Goal: Transaction & Acquisition: Purchase product/service

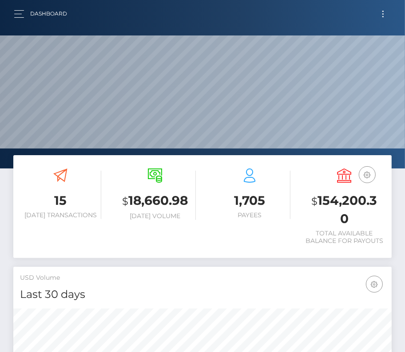
scroll to position [157, 182]
click at [381, 13] on button "Toggle navigation" at bounding box center [383, 14] width 16 height 12
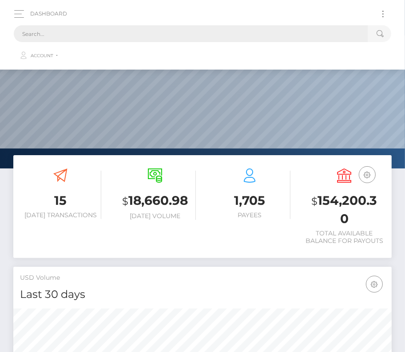
click at [181, 35] on input "text" at bounding box center [191, 33] width 354 height 17
paste input "181223"
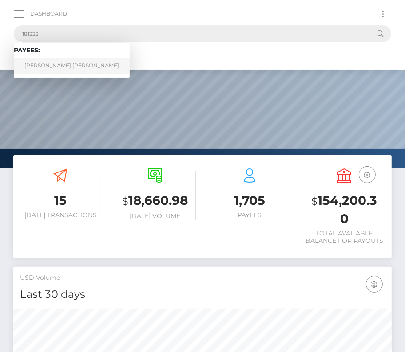
type input "181223"
click at [58, 65] on link "Jake Gordon Thor Walker" at bounding box center [72, 66] width 116 height 16
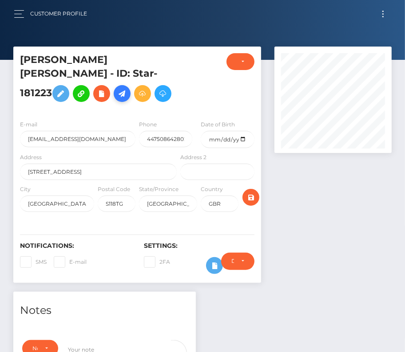
click at [117, 99] on icon at bounding box center [122, 93] width 11 height 11
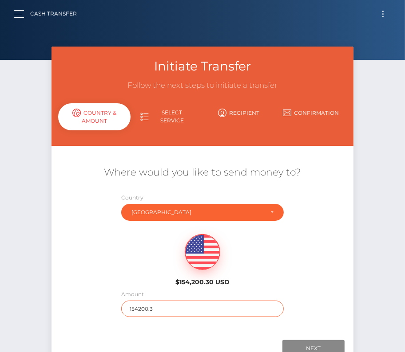
click at [163, 311] on input "154200.3" at bounding box center [202, 309] width 163 height 16
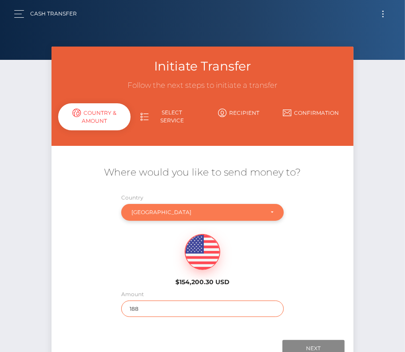
type input "188"
click at [217, 214] on div "[GEOGRAPHIC_DATA]" at bounding box center [197, 212] width 132 height 7
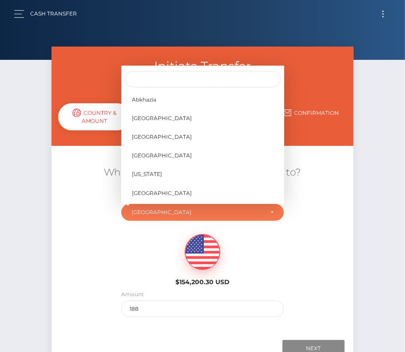
scroll to position [3677, 0]
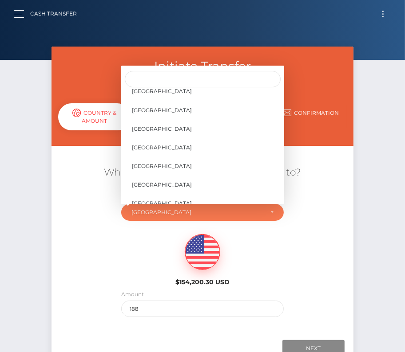
click at [101, 229] on div "$154,200.30 USD" at bounding box center [202, 257] width 302 height 64
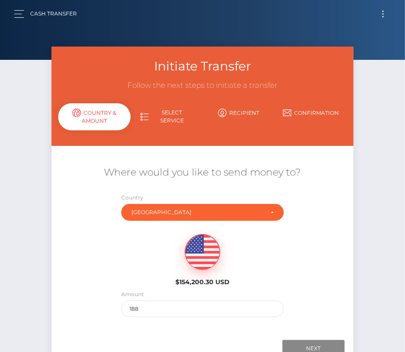
scroll to position [1, 0]
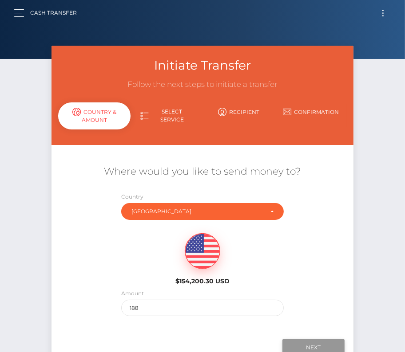
click at [307, 343] on input "Next" at bounding box center [313, 347] width 62 height 17
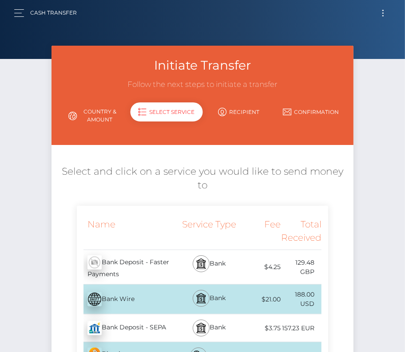
click at [237, 272] on div "Bank" at bounding box center [209, 267] width 61 height 34
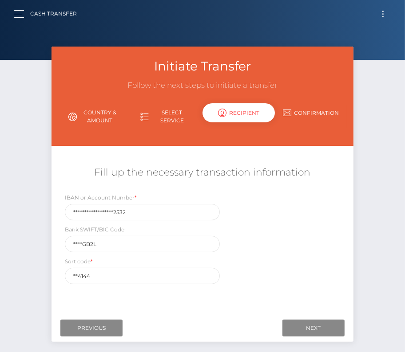
scroll to position [0, 0]
click at [308, 329] on input "Next" at bounding box center [313, 328] width 62 height 17
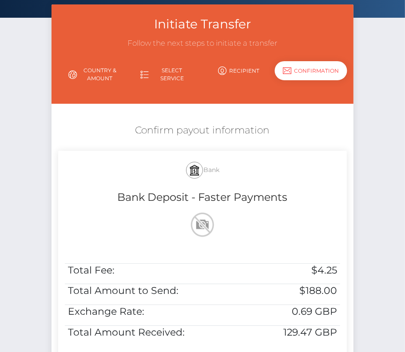
scroll to position [65, 0]
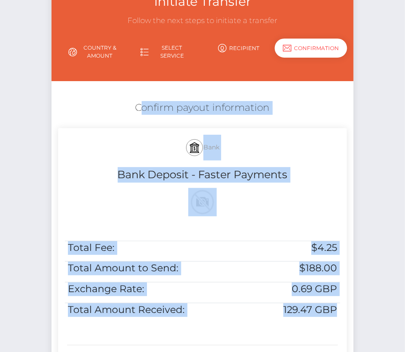
drag, startPoint x: 122, startPoint y: 106, endPoint x: 340, endPoint y: 308, distance: 296.4
click at [340, 308] on div "Confirm payout information Bank Bank Deposit - Faster Payments Total Fee: $4.25…" at bounding box center [202, 237] width 302 height 280
copy div "Confirm payout information Bank Bank Deposit - Faster Payments Total Fee: $4.25…"
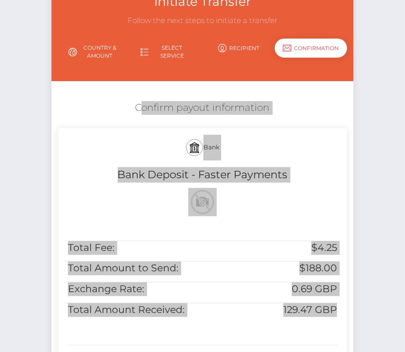
scroll to position [181, 0]
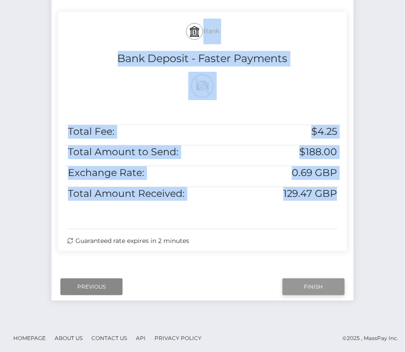
click at [304, 288] on input "Finish" at bounding box center [313, 287] width 62 height 17
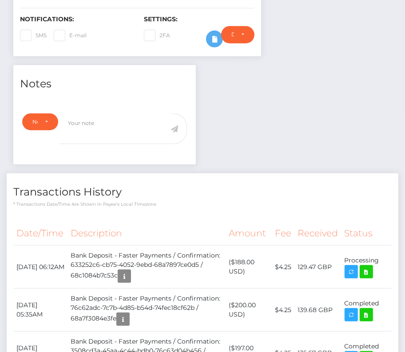
scroll to position [241, 0]
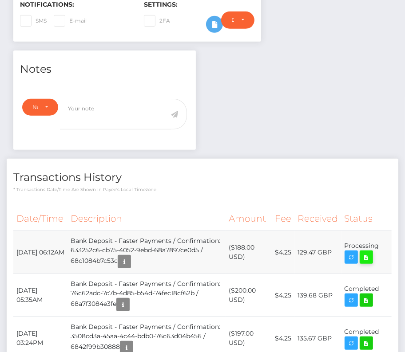
click at [368, 263] on icon at bounding box center [366, 257] width 11 height 11
click at [0, 0] on div "Jake Gordon Thor Walker - ID: Star-181223 CLOSED ACTIVE" at bounding box center [202, 344] width 405 height 1079
drag, startPoint x: 15, startPoint y: 255, endPoint x: 379, endPoint y: 252, distance: 364.3
click at [379, 252] on tr "September 10, 2025 06:12AM Bank Deposit - Faster Payments / Confirmation: 63325…" at bounding box center [202, 252] width 378 height 43
copy tr "September 10, 2025 06:12AM Bank Deposit - Faster Payments / Confirmation: 63325…"
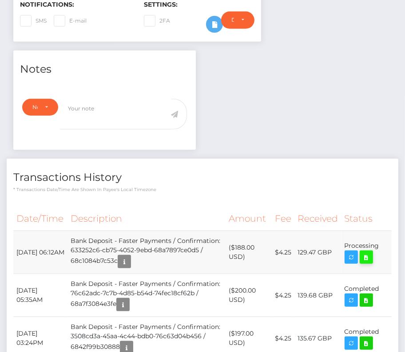
click at [371, 263] on icon at bounding box center [366, 257] width 11 height 11
click at [0, 0] on div "Jake Gordon Thor Walker - ID: Star-181223 CLOSED ACTIVE" at bounding box center [202, 344] width 405 height 1079
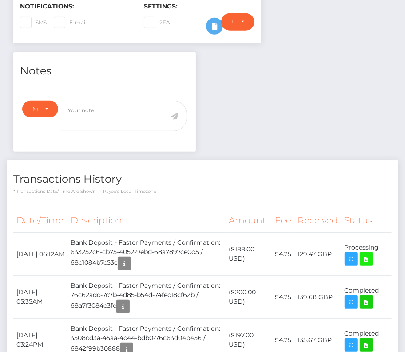
scroll to position [243, 0]
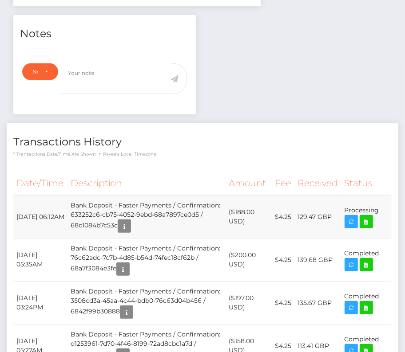
scroll to position [0, 0]
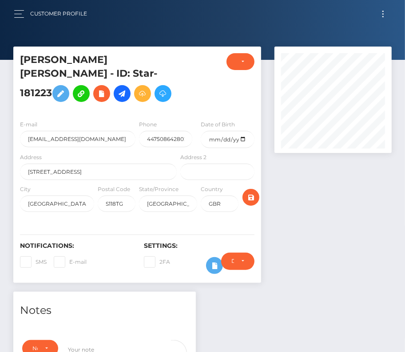
click at [380, 17] on button "Toggle navigation" at bounding box center [383, 14] width 16 height 12
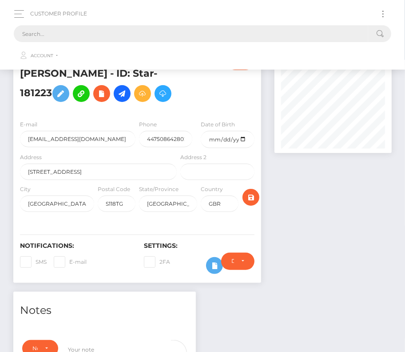
click at [183, 32] on input "text" at bounding box center [191, 33] width 354 height 17
paste input "301798"
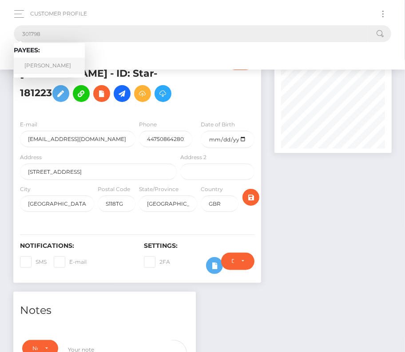
type input "301798"
click at [63, 70] on link "Lawrence Richards" at bounding box center [49, 66] width 71 height 16
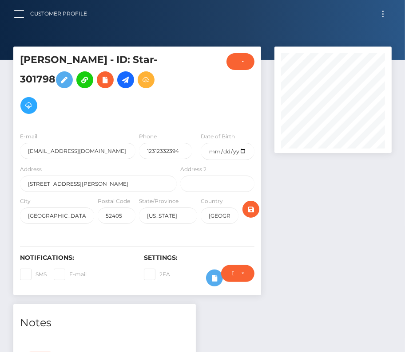
scroll to position [106, 117]
click at [106, 151] on input "[EMAIL_ADDRESS][DOMAIN_NAME]" at bounding box center [77, 151] width 115 height 16
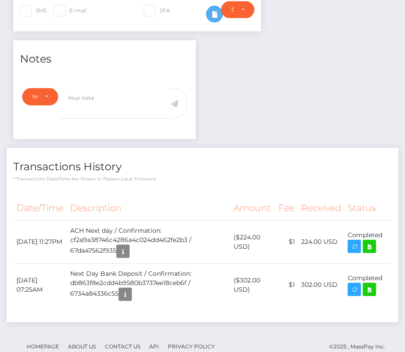
scroll to position [0, 0]
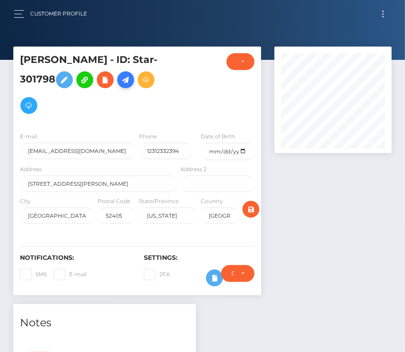
click at [130, 82] on icon at bounding box center [125, 80] width 11 height 11
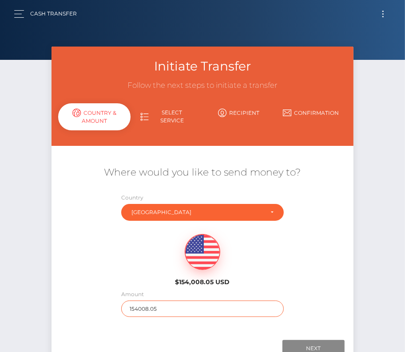
click at [152, 307] on input "154008.05" at bounding box center [202, 309] width 163 height 16
type input "217"
click at [311, 263] on div "$154,008.05 USD" at bounding box center [202, 257] width 302 height 64
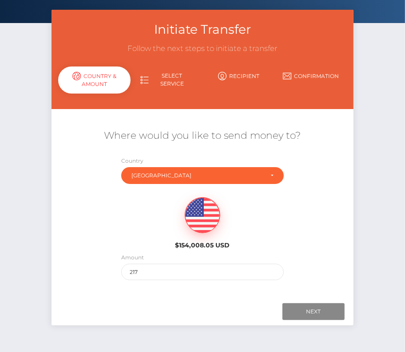
scroll to position [62, 0]
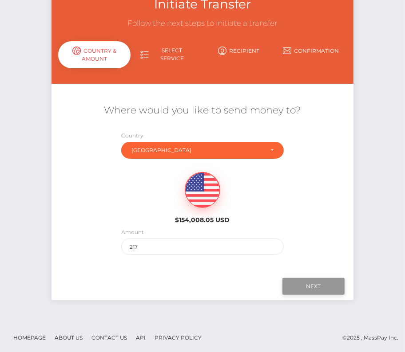
click at [311, 284] on input "Next" at bounding box center [313, 286] width 62 height 17
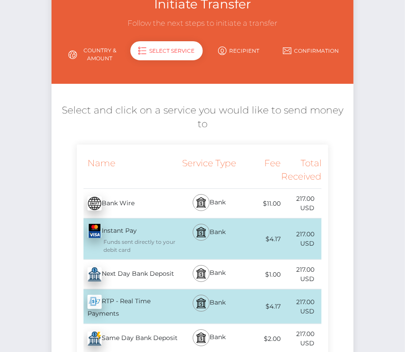
click at [153, 276] on div "Next Day Bank Deposit - USD" at bounding box center [128, 274] width 102 height 25
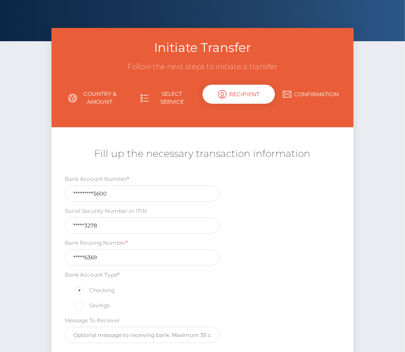
scroll to position [75, 0]
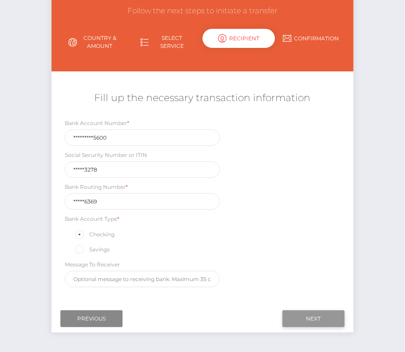
click at [311, 319] on input "Next" at bounding box center [313, 319] width 62 height 17
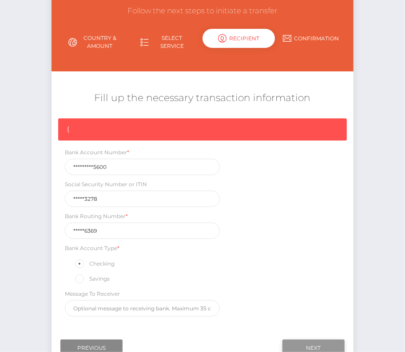
scroll to position [75, 0]
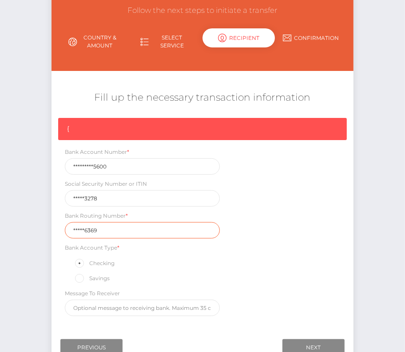
drag, startPoint x: 104, startPoint y: 227, endPoint x: 60, endPoint y: 227, distance: 43.9
click at [60, 227] on div "Bank Routing Number * *****6369" at bounding box center [142, 225] width 168 height 28
paste input "27397"
type input "273976369"
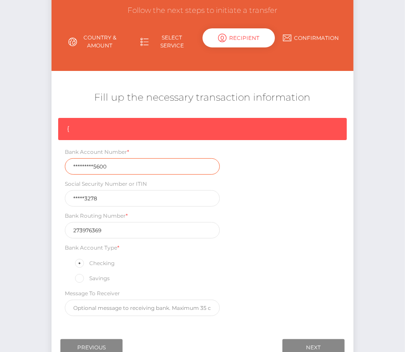
drag, startPoint x: 111, startPoint y: 164, endPoint x: 20, endPoint y: 163, distance: 91.4
click at [20, 164] on div "Initiate Transfer Follow the next steps to initiate a transfer Country & Amount…" at bounding box center [202, 178] width 405 height 412
paste input "159002962"
type input "1590029625600"
click at [170, 237] on div "{ Bank Account Number * 1590029625600 Social Security Number or ITIN *****3278 …" at bounding box center [202, 219] width 302 height 203
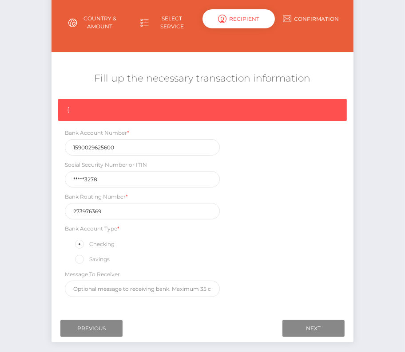
scroll to position [108, 0]
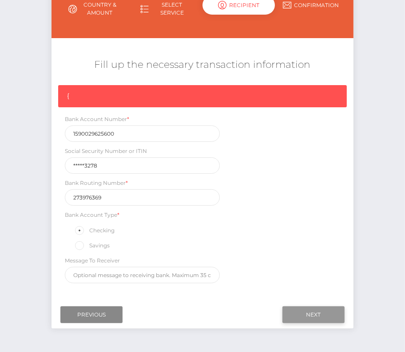
click at [300, 308] on input "Next" at bounding box center [313, 315] width 62 height 17
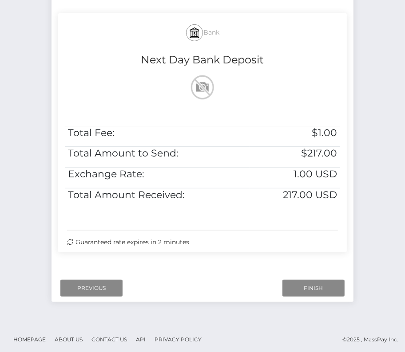
scroll to position [181, 0]
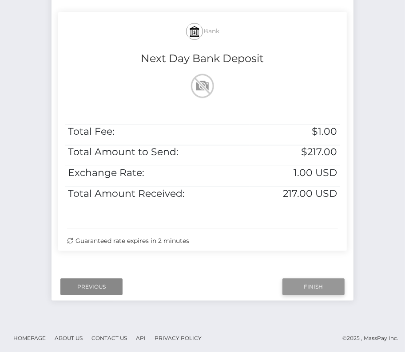
click at [315, 285] on input "Finish" at bounding box center [313, 287] width 62 height 17
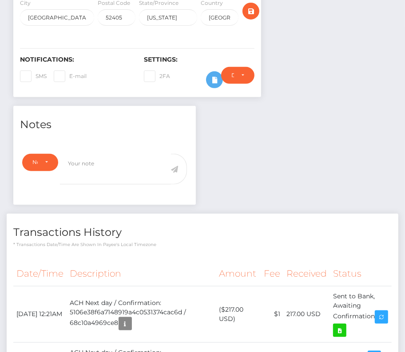
scroll to position [241, 0]
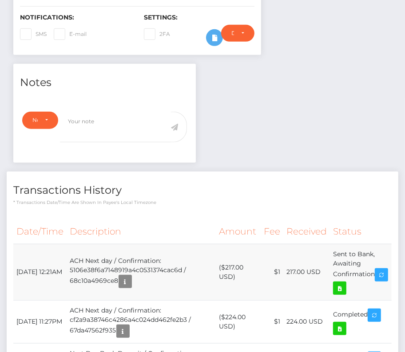
drag, startPoint x: 16, startPoint y: 261, endPoint x: 382, endPoint y: 271, distance: 365.8
click at [382, 272] on tr "[DATE] 12:21AM ACH Next day / Confirmation: 5106e38f6a7148919a4c0531374cac6d / …" at bounding box center [202, 272] width 378 height 56
copy tr "[DATE] 12:21AM ACH Next day / Confirmation: 5106e38f6a7148919a4c0531374cac6d / …"
click at [345, 283] on icon at bounding box center [339, 288] width 11 height 11
click at [0, 0] on div "[PERSON_NAME] - ID: Star-301798 CLOSED ACTIVE E-mail" at bounding box center [202, 130] width 405 height 649
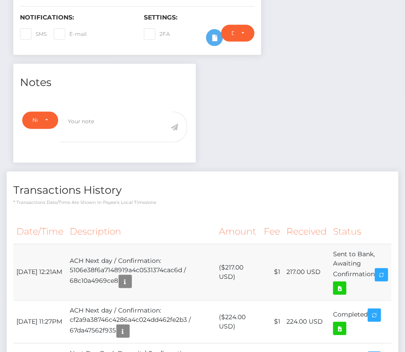
click at [235, 261] on td "($217.00 USD)" at bounding box center [238, 272] width 44 height 56
copy td "217.00"
click at [345, 283] on icon at bounding box center [339, 288] width 11 height 11
click at [0, 0] on div "[PERSON_NAME] - ID: Star-301798 CLOSED ACTIVE E-mail" at bounding box center [202, 130] width 405 height 649
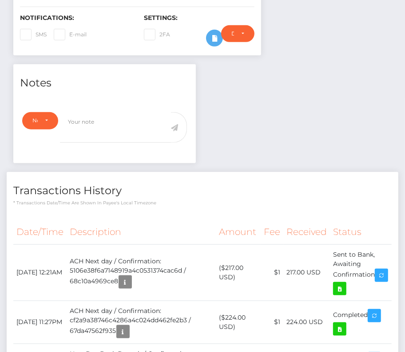
scroll to position [0, 0]
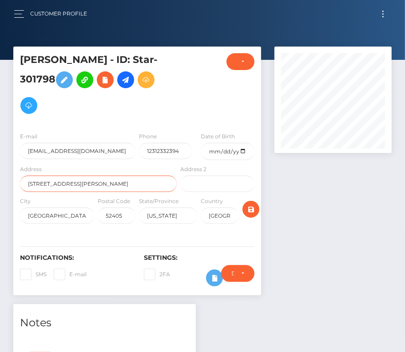
click at [142, 189] on input "[STREET_ADDRESS][PERSON_NAME]" at bounding box center [98, 184] width 157 height 16
click at [384, 12] on button "Toggle navigation" at bounding box center [383, 14] width 16 height 12
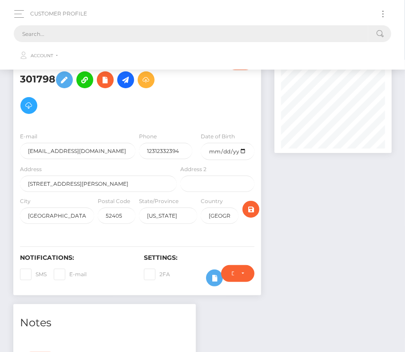
click at [170, 34] on input "text" at bounding box center [191, 33] width 354 height 17
paste input "21941"
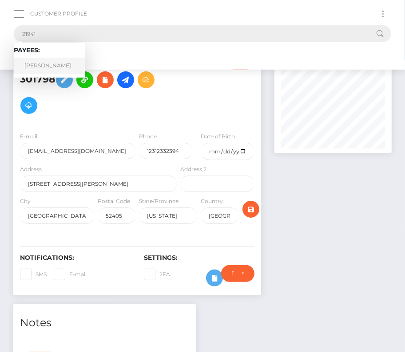
type input "21941"
click at [54, 67] on link "[PERSON_NAME]" at bounding box center [49, 66] width 71 height 16
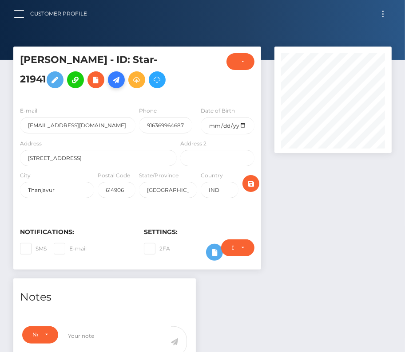
click at [125, 79] on link at bounding box center [116, 79] width 17 height 17
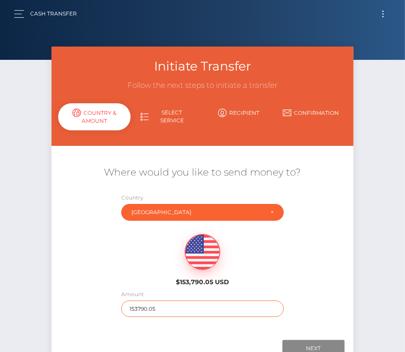
click at [146, 312] on input "153790.05" at bounding box center [202, 309] width 163 height 16
type input "316"
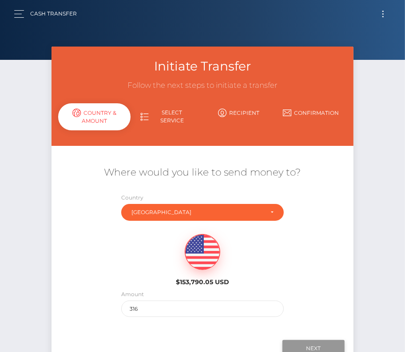
click at [317, 345] on input "Next" at bounding box center [313, 348] width 62 height 17
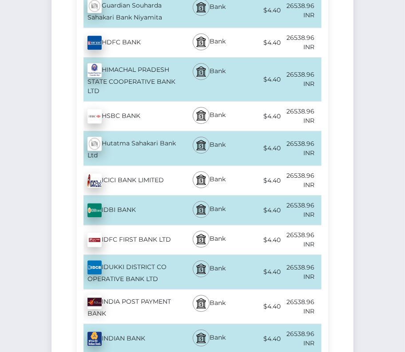
scroll to position [4587, 0]
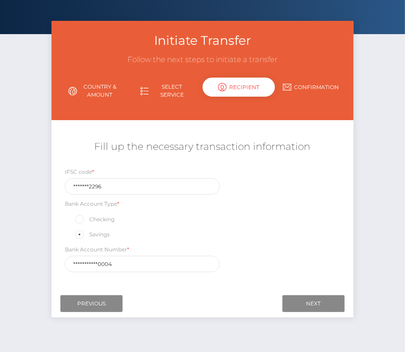
scroll to position [29, 0]
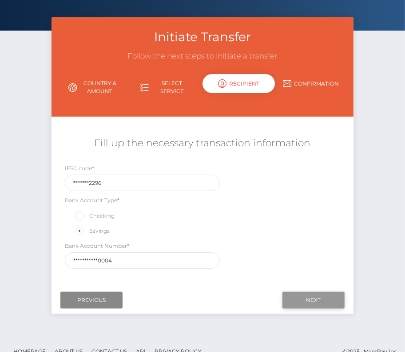
click at [317, 292] on input "Next" at bounding box center [313, 300] width 62 height 17
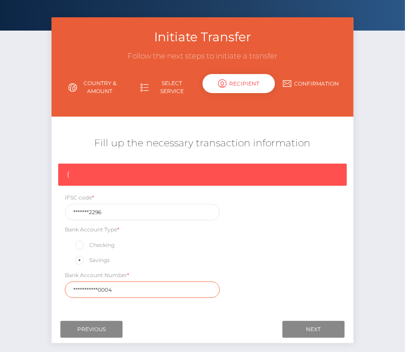
drag, startPoint x: 122, startPoint y: 288, endPoint x: 33, endPoint y: 288, distance: 89.2
click at [33, 288] on div "Initiate Transfer Follow the next steps to initiate a transfer Country & Amount…" at bounding box center [202, 191] width 405 height 348
paste input "22960100000"
type input "229601000000004"
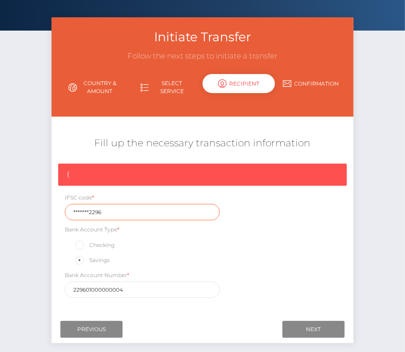
drag, startPoint x: 107, startPoint y: 210, endPoint x: 43, endPoint y: 208, distance: 63.9
click at [43, 208] on div "Initiate Transfer Follow the next steps to initiate a transfer Country & Amount…" at bounding box center [202, 191] width 405 height 348
paste input "IOBA000"
type input "IOBA0002296"
click at [236, 264] on div "{ IFSC code * IOBA0002296 Bank Account Type * Checking Savings Bank Account Num…" at bounding box center [202, 233] width 302 height 139
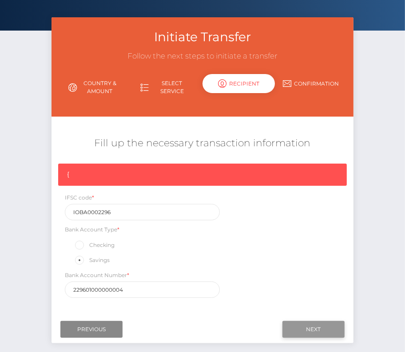
click at [328, 323] on input "Next" at bounding box center [313, 329] width 62 height 17
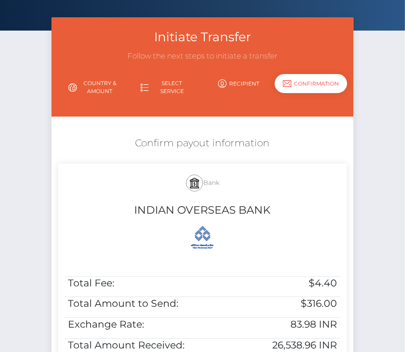
scroll to position [181, 0]
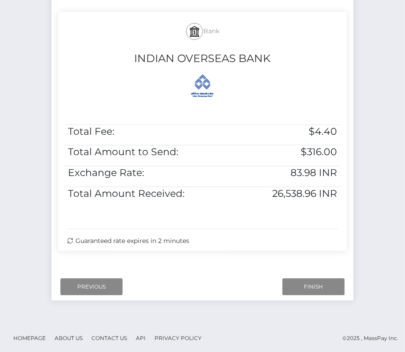
drag, startPoint x: 154, startPoint y: 22, endPoint x: 310, endPoint y: 245, distance: 273.0
click at [310, 245] on div "Bank INDIAN OVERSEAS BANK Total Fee: $4.40 Total Amount to Send: $316.00 Exchan…" at bounding box center [202, 131] width 288 height 239
copy div "Bank INDIAN OVERSEAS BANK Total Fee: $4.40 Total Amount to Send: $316.00 Exchan…"
click at [304, 286] on input "Finish" at bounding box center [313, 287] width 62 height 17
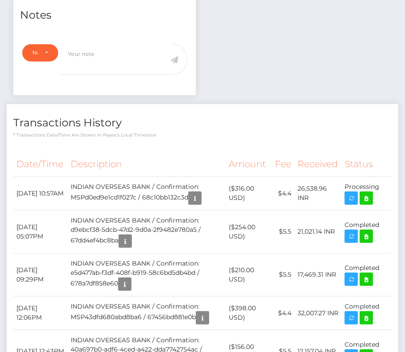
scroll to position [283, 0]
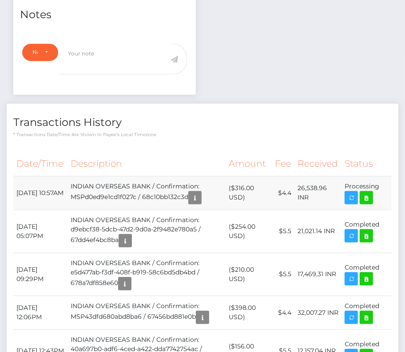
drag, startPoint x: 14, startPoint y: 208, endPoint x: 382, endPoint y: 208, distance: 367.9
click at [382, 208] on tr "[DATE] 10:57AM INDIAN OVERSEAS BANK / Confirmation: MSPd0ed9e1cd1f027c / 68c10b…" at bounding box center [202, 193] width 378 height 34
copy tr "[DATE] 10:57AM INDIAN OVERSEAS BANK / Confirmation: MSPd0ed9e1cd1f027c / 68c10b…"
click at [367, 204] on icon at bounding box center [366, 198] width 11 height 11
click at [0, 0] on div "[PERSON_NAME] - ID: Star-21941 CLOSED ACTIVE IND" at bounding box center [202, 177] width 405 height 827
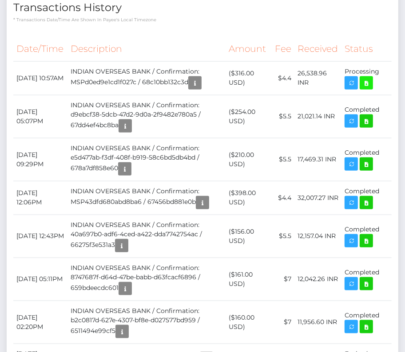
scroll to position [0, 0]
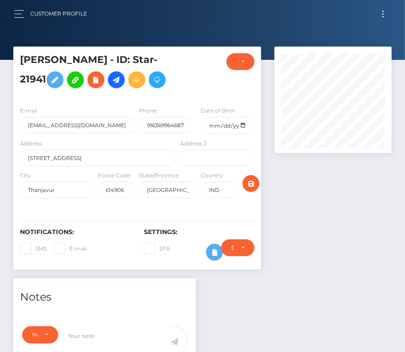
click at [382, 5] on div "Customer Profile Loading... Loading..." at bounding box center [202, 13] width 390 height 19
click at [381, 18] on button "Toggle navigation" at bounding box center [383, 14] width 16 height 12
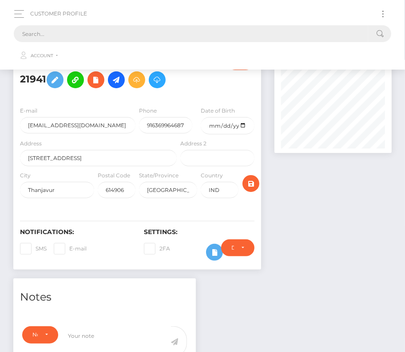
click at [77, 34] on input "text" at bounding box center [191, 33] width 354 height 17
paste input "1283926"
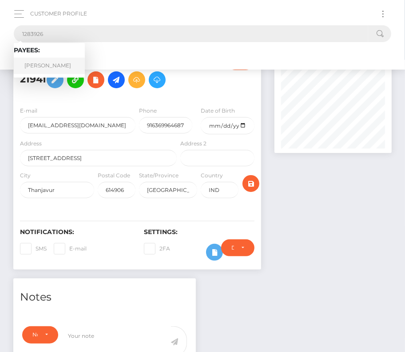
type input "1283926"
click at [60, 66] on link "[PERSON_NAME]" at bounding box center [49, 66] width 71 height 16
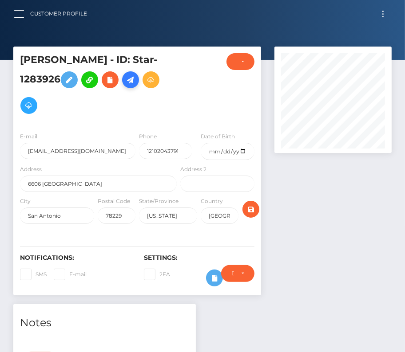
click at [134, 83] on icon at bounding box center [130, 80] width 11 height 11
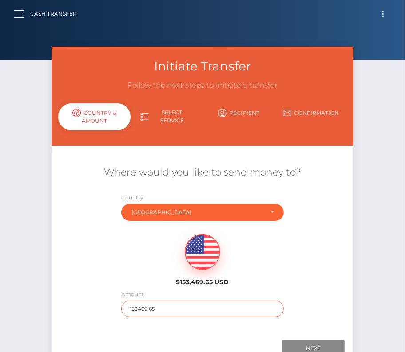
click at [160, 307] on input "153469.65" at bounding box center [202, 309] width 163 height 16
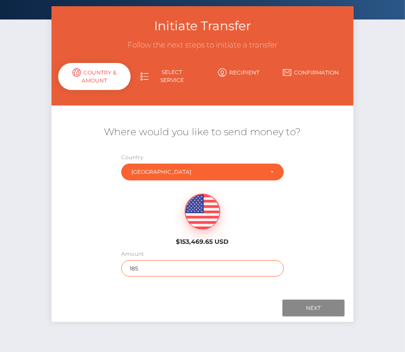
scroll to position [43, 0]
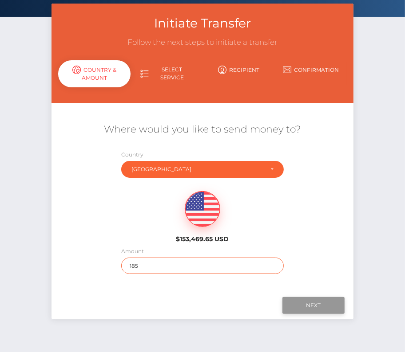
type input "185"
click at [300, 300] on input "Next" at bounding box center [313, 305] width 62 height 17
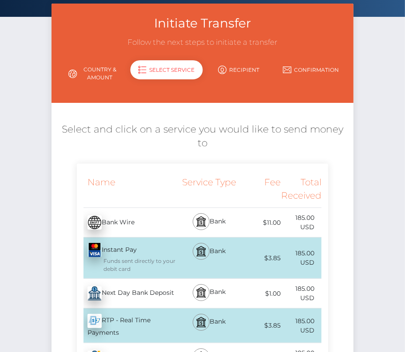
click at [130, 296] on div "Next Day Bank Deposit - USD" at bounding box center [128, 293] width 102 height 25
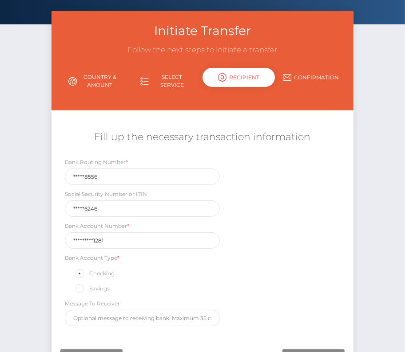
scroll to position [68, 0]
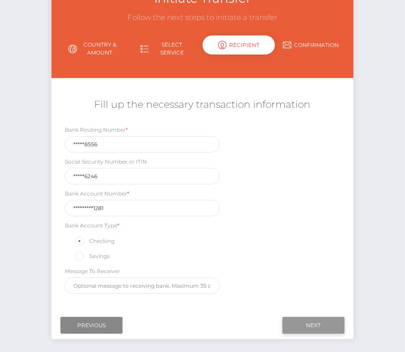
click at [314, 324] on input "Next" at bounding box center [313, 325] width 62 height 17
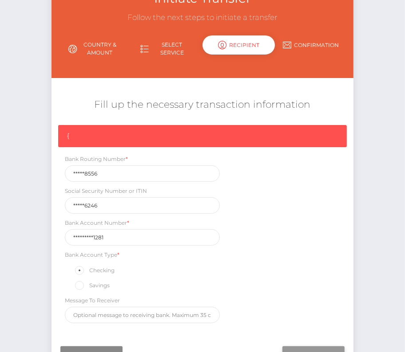
scroll to position [75, 0]
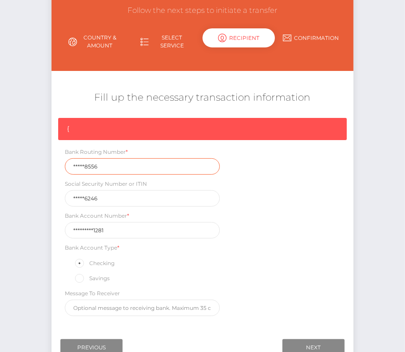
drag, startPoint x: 110, startPoint y: 164, endPoint x: 55, endPoint y: 164, distance: 55.0
click at [55, 164] on div "{ Bank Routing Number * *****8556 Social Security Number or ITIN *****6246 Bank…" at bounding box center [202, 219] width 302 height 203
paste input "31408"
type input "314088556"
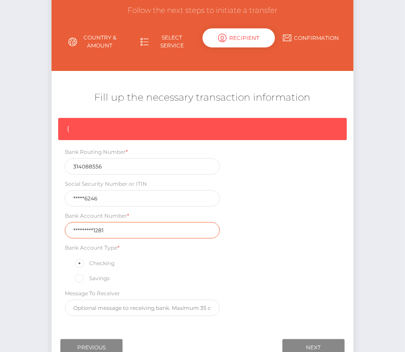
drag, startPoint x: 124, startPoint y: 230, endPoint x: 41, endPoint y: 230, distance: 83.0
click at [41, 230] on div "Initiate Transfer Follow the next steps to initiate a transfer Country & Amount…" at bounding box center [202, 178] width 405 height 412
paste input "110000061"
type input "1100000611281"
click at [270, 253] on div "{ Bank Routing Number * 314088556 Social Security Number or ITIN *****6246 Bank…" at bounding box center [202, 219] width 302 height 203
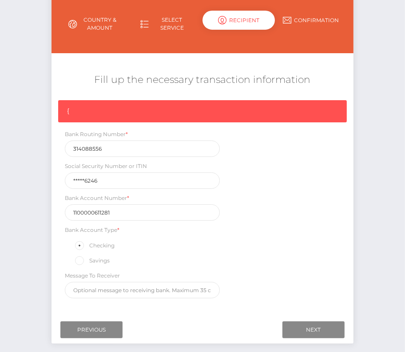
scroll to position [95, 0]
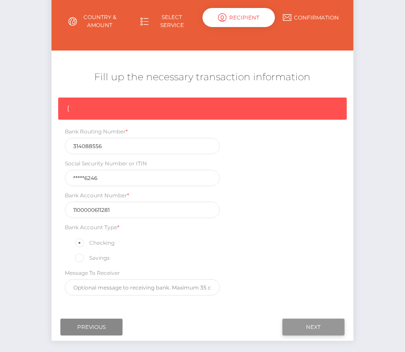
click at [316, 321] on input "Next" at bounding box center [313, 327] width 62 height 17
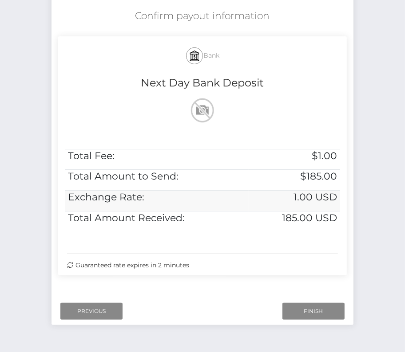
scroll to position [181, 0]
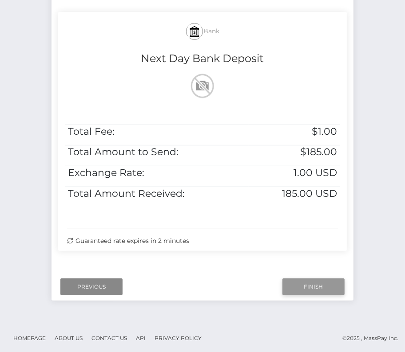
click at [304, 280] on input "Finish" at bounding box center [313, 287] width 62 height 17
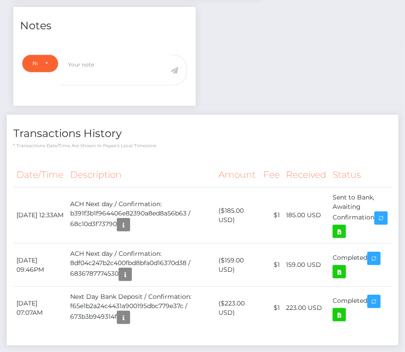
scroll to position [256, 0]
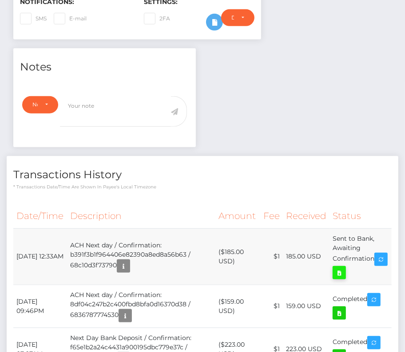
click at [344, 269] on icon at bounding box center [339, 273] width 11 height 11
click at [0, 0] on div "[PERSON_NAME] - ID: Star-1283926 CLOSED ACTIVE E-mail" at bounding box center [202, 115] width 405 height 649
drag, startPoint x: 16, startPoint y: 247, endPoint x: 378, endPoint y: 258, distance: 362.3
click at [378, 258] on tr "[DATE] 12:33AM ACH Next day / Confirmation: b391f3b1f964406e82390a8ed8a56b63 / …" at bounding box center [202, 257] width 378 height 56
copy tr "[DATE] 12:33AM ACH Next day / Confirmation: b391f3b1f964406e82390a8ed8a56b63 / …"
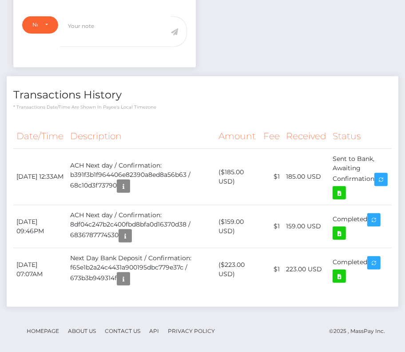
scroll to position [0, 0]
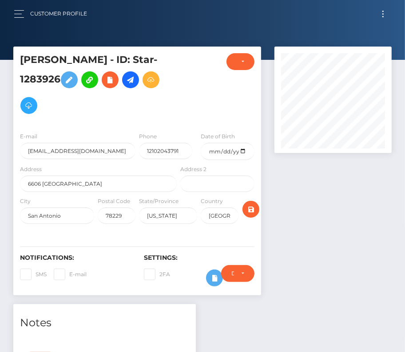
click at [383, 12] on button "Toggle navigation" at bounding box center [383, 14] width 16 height 12
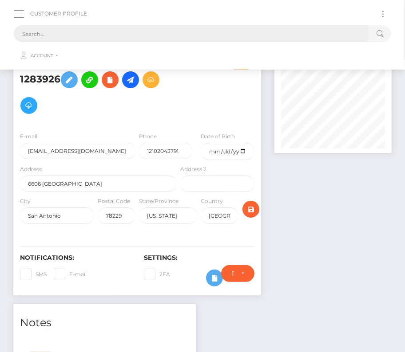
click at [177, 37] on input "text" at bounding box center [191, 33] width 354 height 17
paste input "67828"
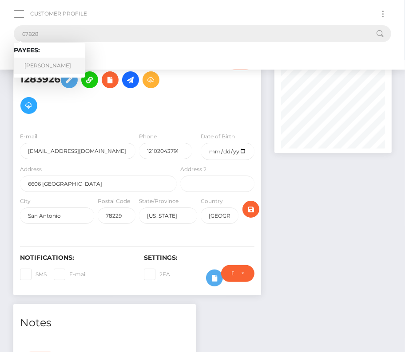
type input "67828"
click at [37, 67] on link "[PERSON_NAME]" at bounding box center [49, 66] width 71 height 16
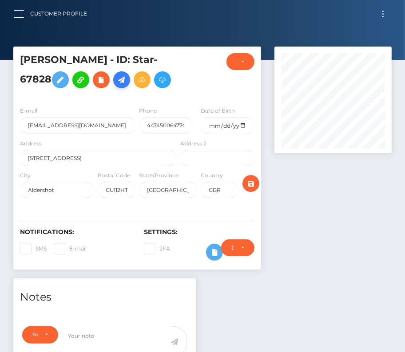
click at [121, 79] on icon at bounding box center [121, 80] width 11 height 11
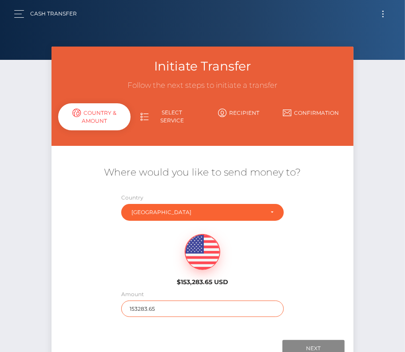
click at [154, 313] on input "153283.65" at bounding box center [202, 309] width 163 height 16
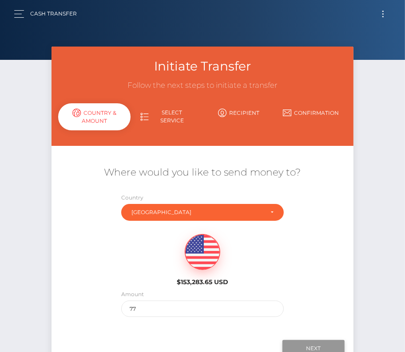
click at [310, 347] on input "Next" at bounding box center [313, 348] width 62 height 17
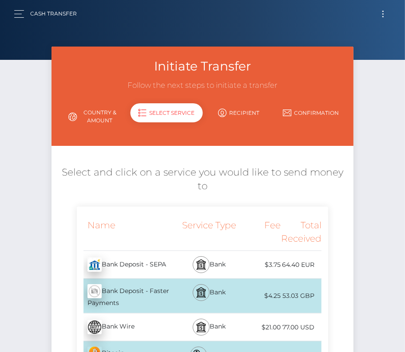
scroll to position [20, 0]
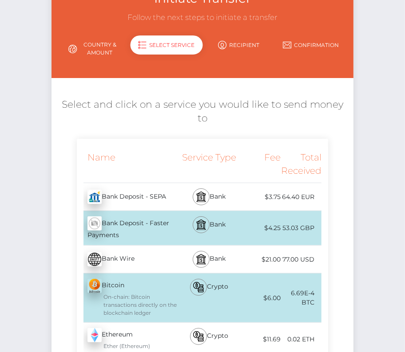
click at [98, 49] on link "Country & Amount" at bounding box center [94, 48] width 72 height 23
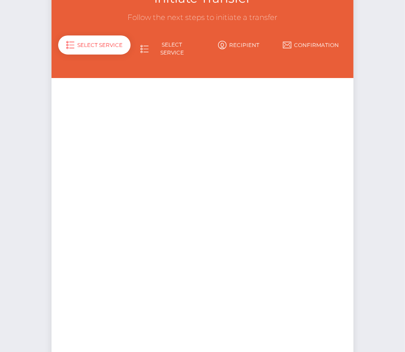
scroll to position [62, 0]
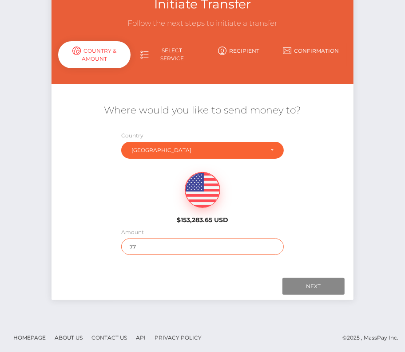
click at [151, 248] on input "77" at bounding box center [202, 247] width 163 height 16
type input "74"
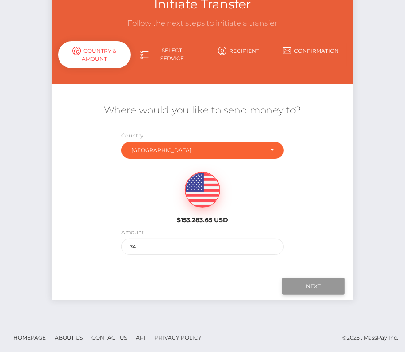
click at [307, 280] on input "Next" at bounding box center [313, 286] width 62 height 17
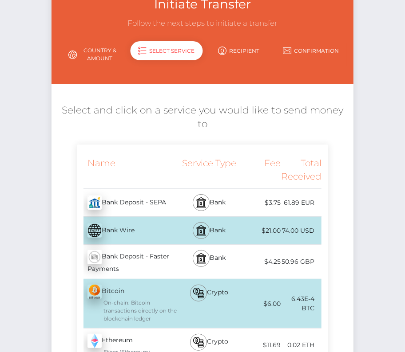
click at [284, 258] on div "50.96 GBP" at bounding box center [300, 262] width 41 height 20
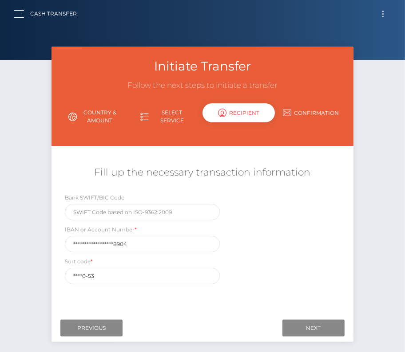
scroll to position [43, 0]
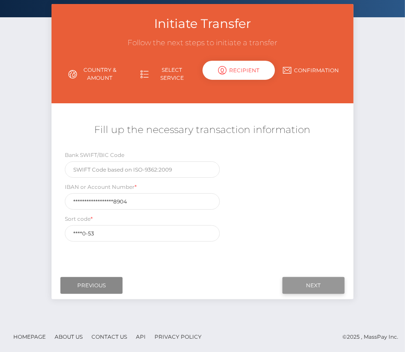
click at [308, 281] on input "Next" at bounding box center [313, 285] width 62 height 17
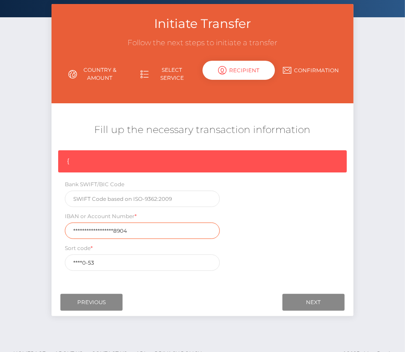
drag, startPoint x: 130, startPoint y: 231, endPoint x: 31, endPoint y: 223, distance: 99.3
click at [31, 223] on div "Initiate Transfer Follow the next steps to initiate a transfer Country & Amount…" at bounding box center [202, 171] width 405 height 335
paste input "GB96TSBS7720530009"
type input "[FINANCIAL_ID]"
click at [194, 284] on div "Where would you like to send money to? Country Abkhazia [GEOGRAPHIC_DATA] [GEOG…" at bounding box center [202, 195] width 302 height 185
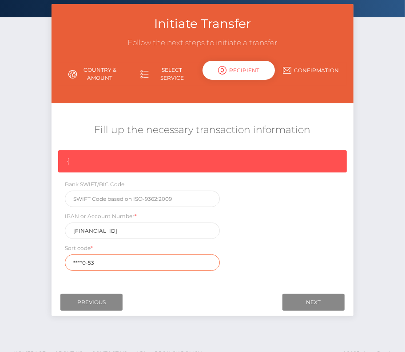
drag, startPoint x: 104, startPoint y: 257, endPoint x: 26, endPoint y: 258, distance: 78.1
click at [26, 258] on div "Initiate Transfer Follow the next steps to initiate a transfer Country & Amount…" at bounding box center [202, 171] width 405 height 335
drag, startPoint x: 100, startPoint y: 260, endPoint x: 34, endPoint y: 260, distance: 66.1
click at [34, 260] on div "Initiate Transfer Follow the next steps to initiate a transfer Country & Amount…" at bounding box center [202, 171] width 405 height 335
paste input "77-2"
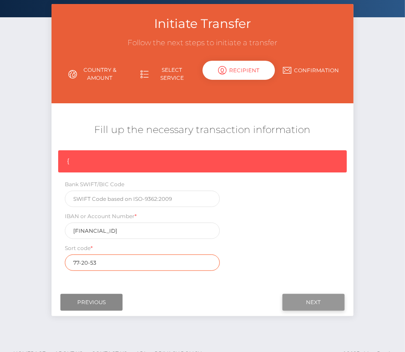
type input "77-20-53"
click at [300, 300] on input "Next" at bounding box center [313, 302] width 62 height 17
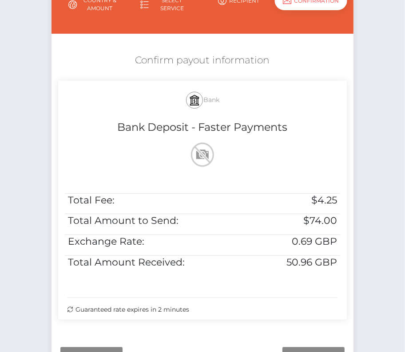
scroll to position [119, 0]
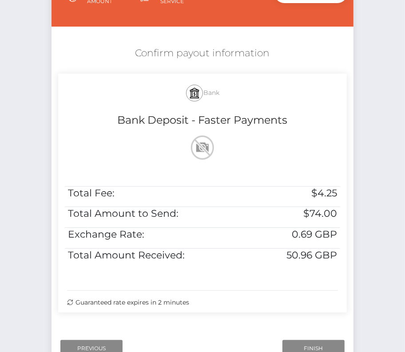
drag, startPoint x: 123, startPoint y: 43, endPoint x: 310, endPoint y: 308, distance: 324.4
click at [310, 308] on div "Confirm payout information Bank Bank Deposit - Faster Payments Total Fee: $4.25…" at bounding box center [202, 182] width 302 height 280
copy div "Confirm payout information Bank Bank Deposit - Faster Payments Total Fee: $4.25…"
click at [308, 346] on input "Finish" at bounding box center [313, 348] width 62 height 17
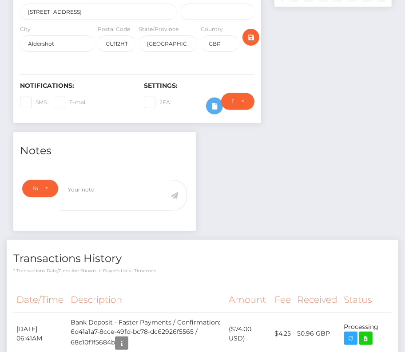
scroll to position [284, 0]
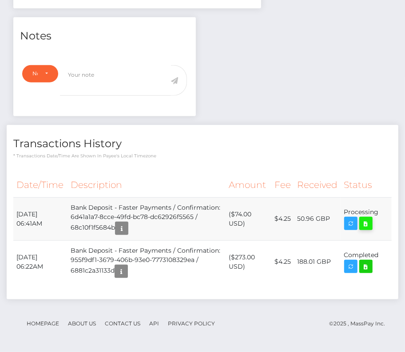
click at [369, 227] on icon at bounding box center [365, 223] width 11 height 11
drag, startPoint x: 16, startPoint y: 214, endPoint x: 376, endPoint y: 219, distance: 359.9
click at [376, 219] on tr "September 10, 2025 06:41AM Bank Deposit - Faster Payments / Confirmation: 6d41a…" at bounding box center [202, 218] width 378 height 43
copy tbody "September 10, 2025 06:41AM Bank Deposit - Faster Payments / Confirmation: 6d41a…"
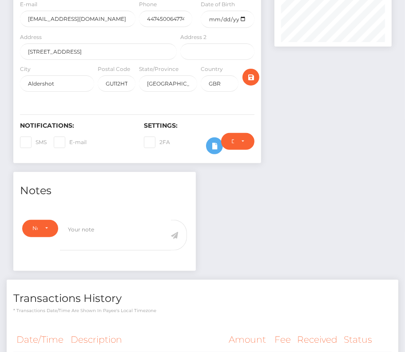
scroll to position [0, 0]
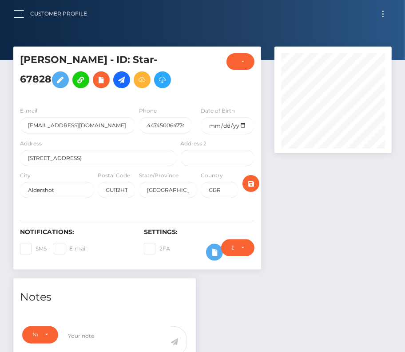
click at [385, 16] on button "Toggle navigation" at bounding box center [383, 14] width 16 height 12
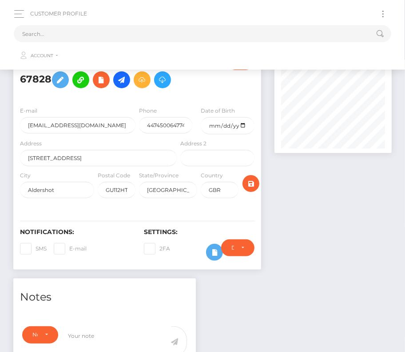
click at [182, 25] on div "Loading... Loading... Account Edit Profile Logout" at bounding box center [202, 44] width 377 height 42
click at [144, 30] on input "text" at bounding box center [191, 33] width 354 height 17
paste input "877273"
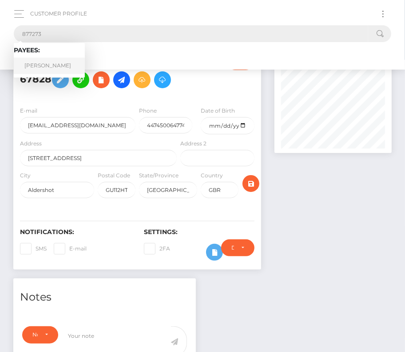
type input "877273"
click at [52, 60] on link "SHANE MICHAEL LOTT" at bounding box center [49, 66] width 71 height 16
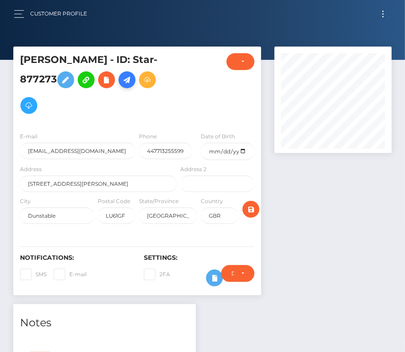
click at [135, 81] on link at bounding box center [126, 79] width 17 height 17
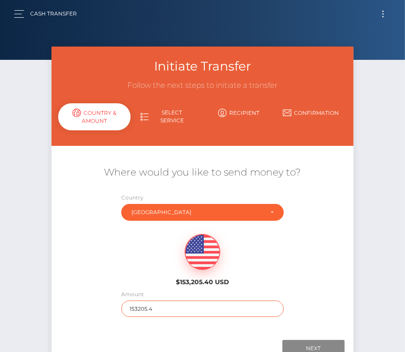
click at [160, 309] on input "153205.4" at bounding box center [202, 309] width 163 height 16
type input "1136"
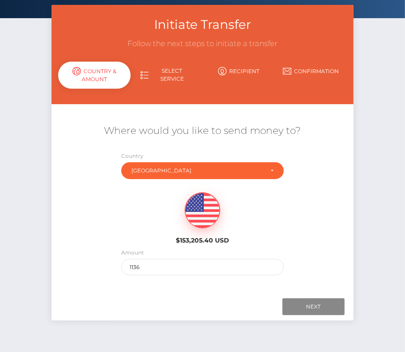
scroll to position [51, 0]
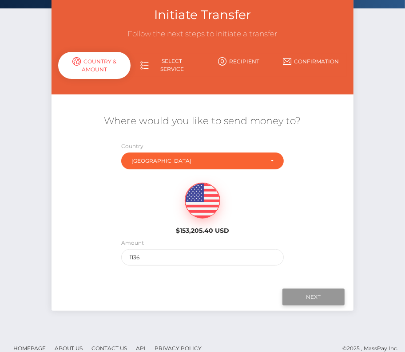
click at [305, 296] on input "Next" at bounding box center [313, 297] width 62 height 17
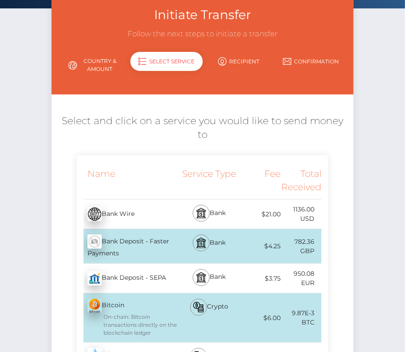
click at [144, 242] on div "Bank Deposit - Faster Payments - GBP" at bounding box center [128, 246] width 102 height 34
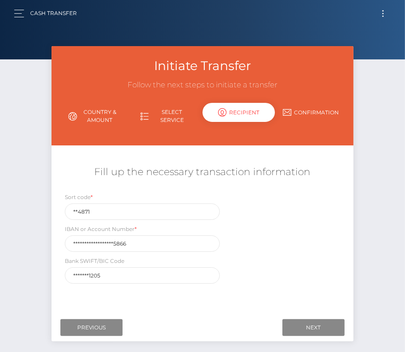
scroll to position [0, 0]
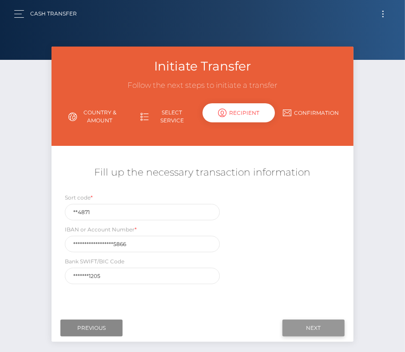
click at [317, 327] on input "Next" at bounding box center [313, 328] width 62 height 17
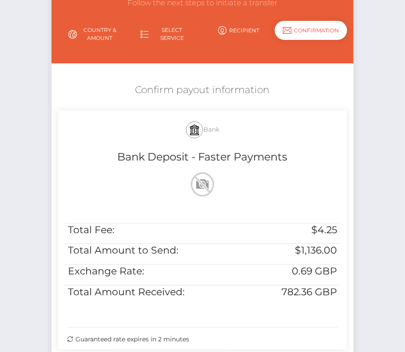
scroll to position [100, 0]
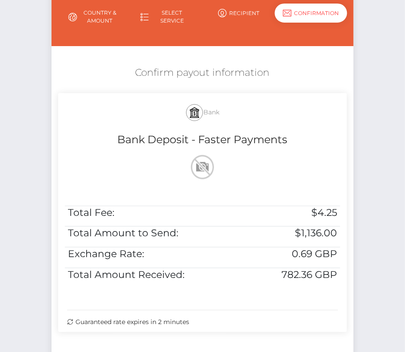
drag, startPoint x: 128, startPoint y: 65, endPoint x: 199, endPoint y: 324, distance: 268.3
click at [199, 324] on div "Confirm payout information Bank Bank Deposit - Faster Payments Total Fee: $4.25…" at bounding box center [202, 202] width 302 height 280
copy div "Confirm payout information Bank Bank Deposit - Faster Payments Total Fee: $4.25…"
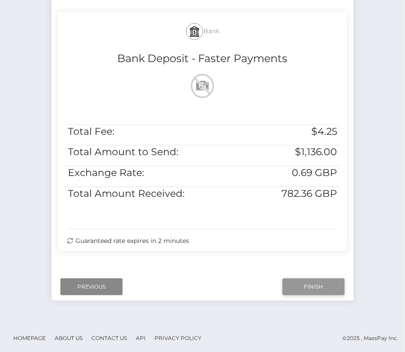
click at [306, 288] on input "Finish" at bounding box center [313, 287] width 62 height 17
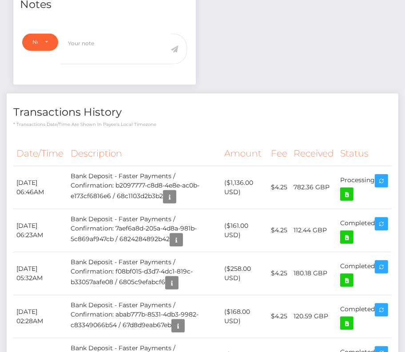
scroll to position [106, 117]
drag, startPoint x: 14, startPoint y: 177, endPoint x: 377, endPoint y: 181, distance: 363.4
click at [377, 181] on tr "[DATE] 06:46AM Bank Deposit - Faster Payments / Confirmation: b2097777-c8d8-4e8…" at bounding box center [202, 187] width 378 height 43
copy tr "[DATE] 06:46AM Bank Deposit - Faster Payments / Confirmation: b2097777-c8d8-4e8…"
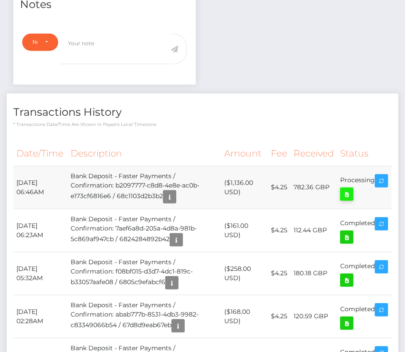
click at [352, 190] on icon at bounding box center [346, 194] width 11 height 11
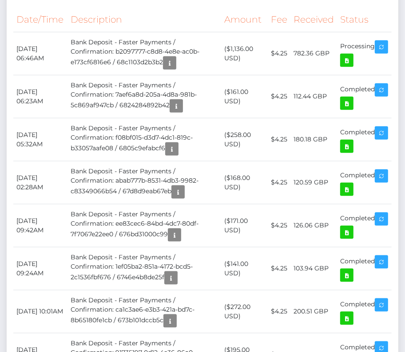
scroll to position [339, 0]
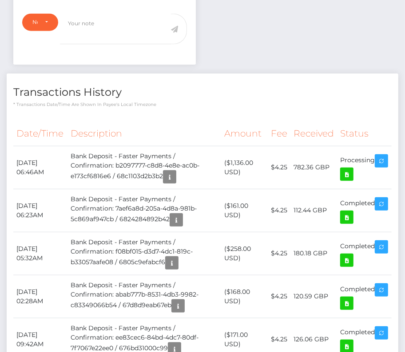
click at [162, 91] on h4 "Transactions History" at bounding box center [202, 93] width 378 height 16
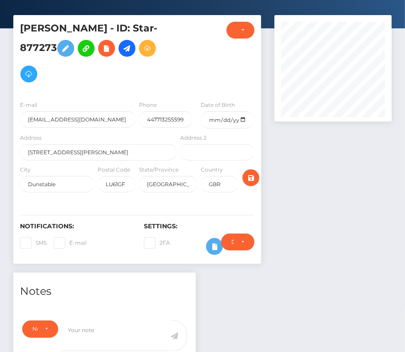
scroll to position [0, 0]
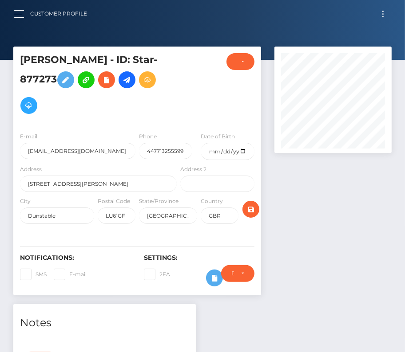
click at [383, 13] on span "Toggle navigation" at bounding box center [382, 13] width 1 height 1
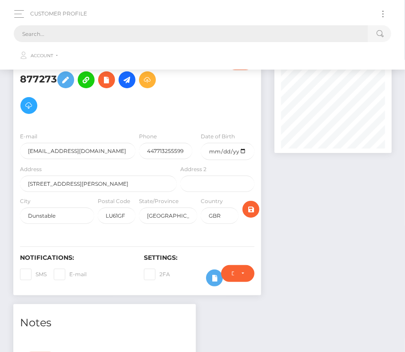
click at [213, 30] on input "text" at bounding box center [191, 33] width 354 height 17
paste input "198440"
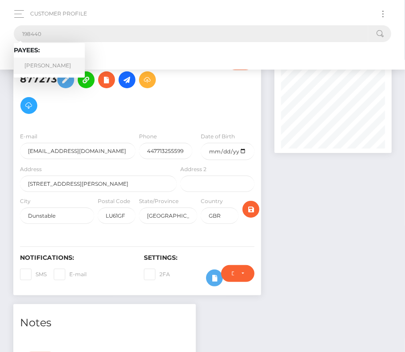
type input "198440"
click at [47, 62] on link "Christian S Francies" at bounding box center [49, 66] width 71 height 16
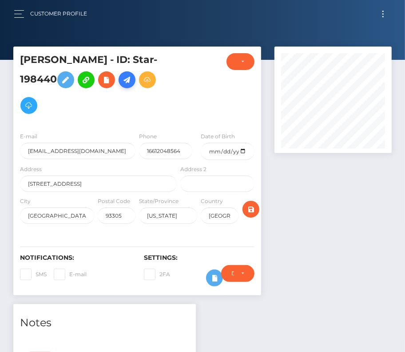
click at [132, 80] on icon at bounding box center [127, 80] width 11 height 11
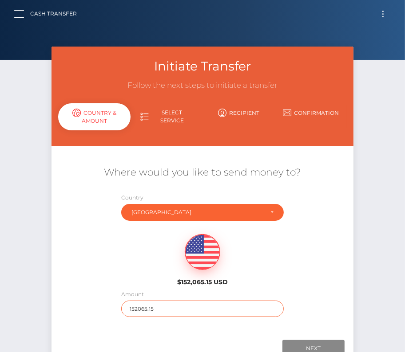
click at [170, 315] on input "152065.15" at bounding box center [202, 309] width 163 height 16
type input "174"
click at [146, 290] on div "Amount 174" at bounding box center [202, 304] width 163 height 28
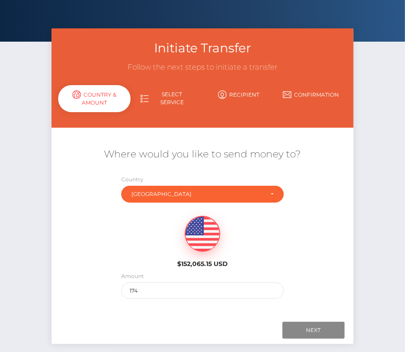
scroll to position [33, 0]
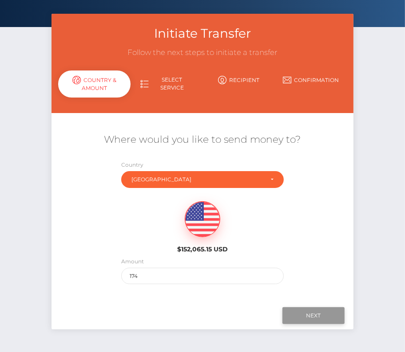
click at [305, 315] on input "Next" at bounding box center [313, 316] width 62 height 17
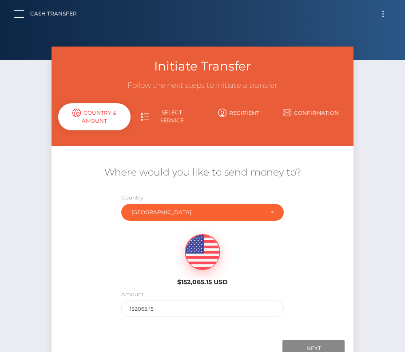
scroll to position [33, 0]
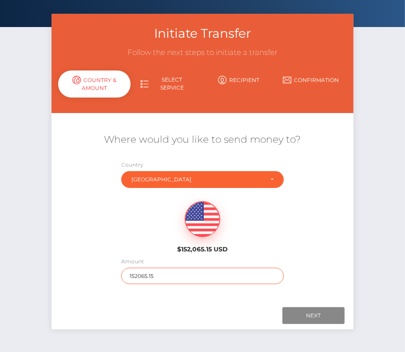
click at [138, 271] on input "152065.15" at bounding box center [202, 276] width 163 height 16
type input "174"
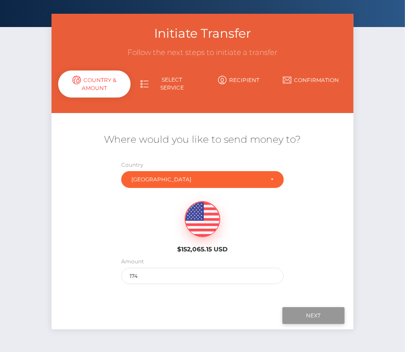
click at [301, 310] on input "Next" at bounding box center [313, 316] width 62 height 17
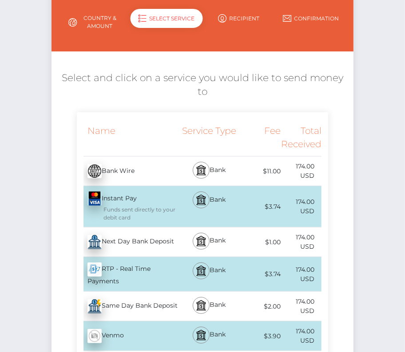
scroll to position [103, 0]
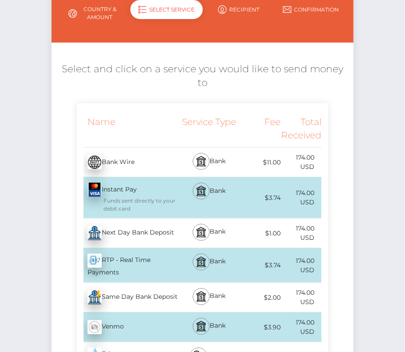
click at [158, 233] on div "Next Day Bank Deposit - USD" at bounding box center [128, 233] width 102 height 25
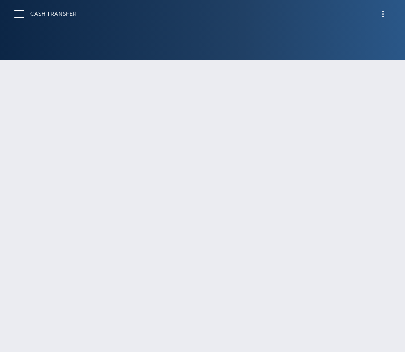
scroll to position [62, 0]
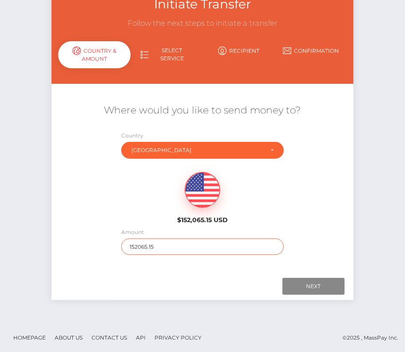
click at [162, 244] on input "152065.15" at bounding box center [202, 247] width 163 height 16
type input "174"
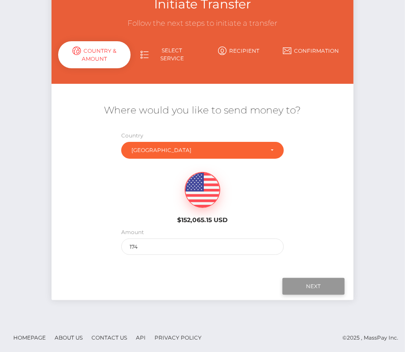
click at [313, 282] on input "Next" at bounding box center [313, 286] width 62 height 17
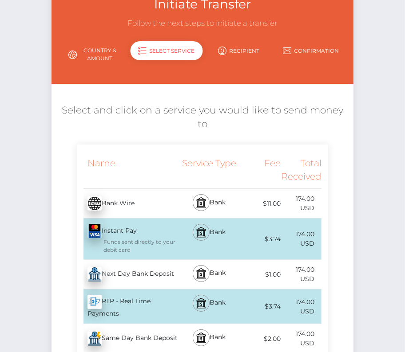
click at [147, 275] on div "Next Day Bank Deposit - USD" at bounding box center [128, 274] width 102 height 25
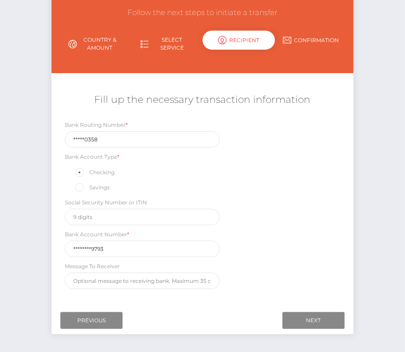
scroll to position [87, 0]
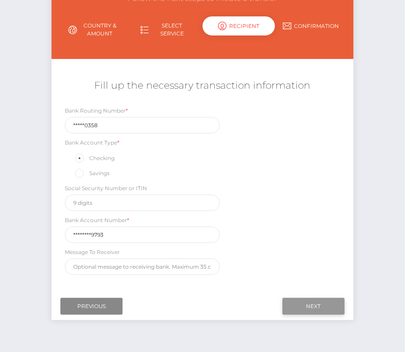
click at [313, 300] on input "Next" at bounding box center [313, 306] width 62 height 17
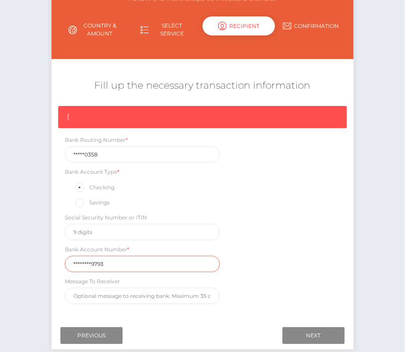
drag, startPoint x: 111, startPoint y: 261, endPoint x: 46, endPoint y: 261, distance: 65.2
click at [45, 261] on div "Initiate Transfer Follow the next steps to initiate a transfer Country & Amount…" at bounding box center [202, 159] width 315 height 399
paste input "32502556"
type input "325025569793"
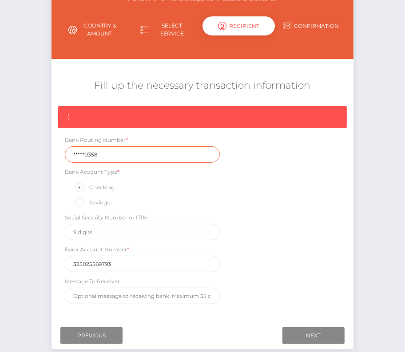
drag, startPoint x: 103, startPoint y: 155, endPoint x: 52, endPoint y: 154, distance: 50.6
click at [52, 154] on div "{ Bank Routing Number * *****0358 Bank Account Type * Checking Savings Social S…" at bounding box center [202, 207] width 302 height 203
paste input "12100"
type input "121000358"
click at [268, 236] on div "{ Bank Routing Number * 121000358 Bank Account Type * Checking Savings Social S…" at bounding box center [202, 207] width 302 height 203
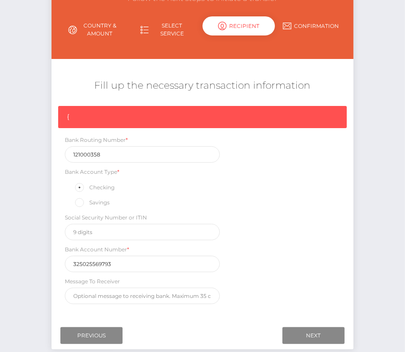
scroll to position [134, 0]
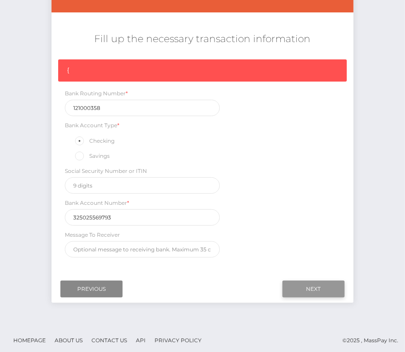
click at [309, 281] on input "Next" at bounding box center [313, 289] width 62 height 17
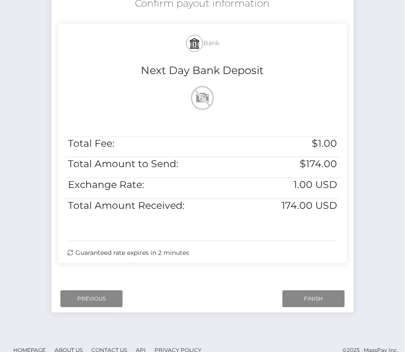
scroll to position [181, 0]
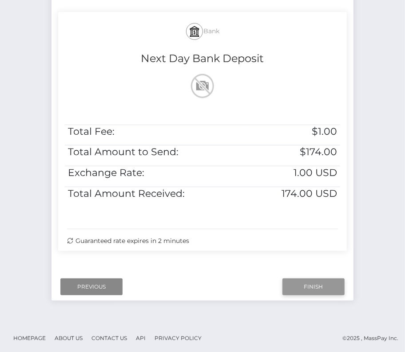
click at [313, 285] on input "Finish" at bounding box center [313, 287] width 62 height 17
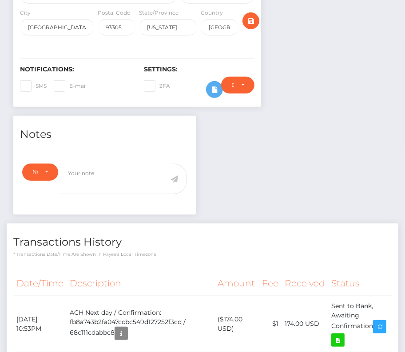
scroll to position [293, 0]
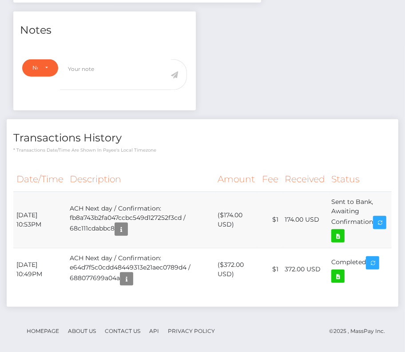
drag, startPoint x: 16, startPoint y: 206, endPoint x: 379, endPoint y: 216, distance: 363.5
click at [379, 216] on tr "[DATE] 10:53PM ACH Next day / Confirmation: fb8a743b2fa047ccbc549d127252f3cd / …" at bounding box center [202, 220] width 378 height 56
copy tr "[DATE] 10:53PM ACH Next day / Confirmation: fb8a743b2fa047ccbc549d127252f3cd / …"
click at [343, 231] on icon at bounding box center [337, 236] width 11 height 11
click at [132, 192] on td "ACH Next day / Confirmation: fb8a743b2fa047ccbc549d127252f3cd / 68c111cdabbc8" at bounding box center [140, 220] width 147 height 56
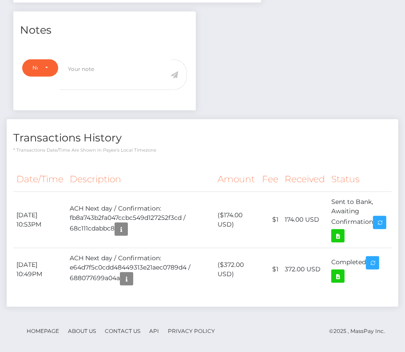
scroll to position [0, 0]
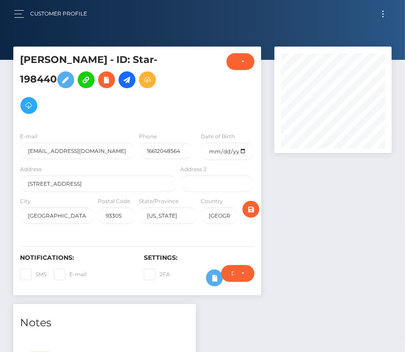
click at [12, 16] on div "Customer Profile Loading... Loading..." at bounding box center [202, 13] width 390 height 19
click at [16, 16] on button "button" at bounding box center [22, 14] width 16 height 12
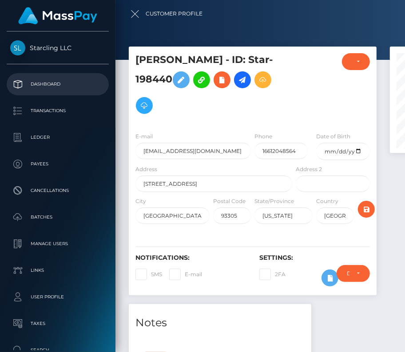
click at [45, 81] on p "Dashboard" at bounding box center [57, 84] width 95 height 13
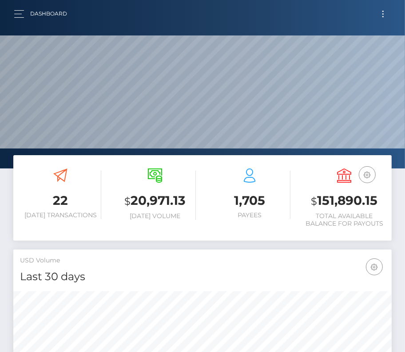
scroll to position [157, 182]
